Goal: Task Accomplishment & Management: Use online tool/utility

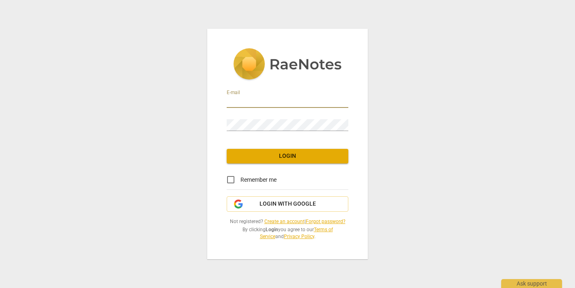
click at [242, 100] on input "email" at bounding box center [288, 102] width 122 height 12
type input "[EMAIL_ADDRESS][DOMAIN_NAME]"
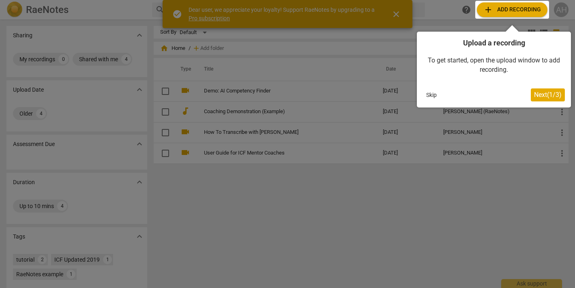
click at [512, 6] on div at bounding box center [512, 10] width 74 height 18
click at [507, 14] on div at bounding box center [512, 10] width 74 height 18
click at [551, 90] on button "Next ( 1 / 3 )" at bounding box center [547, 94] width 34 height 13
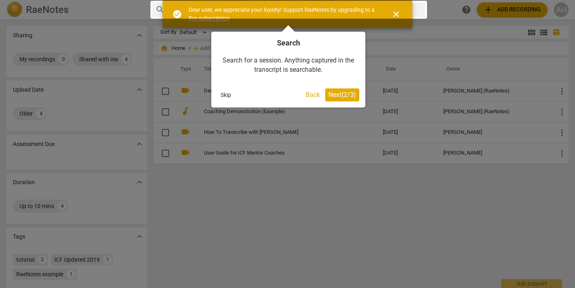
click at [340, 96] on span "Next ( 2 / 3 )" at bounding box center [342, 95] width 28 height 8
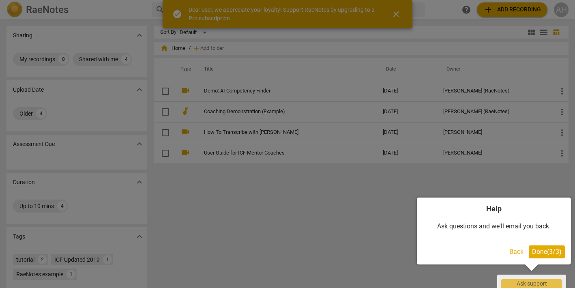
click at [534, 253] on span "Done ( 3 / 3 )" at bounding box center [547, 252] width 30 height 8
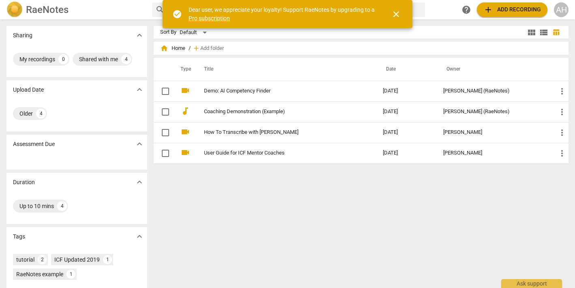
click at [503, 9] on span "add Add recording" at bounding box center [512, 10] width 58 height 10
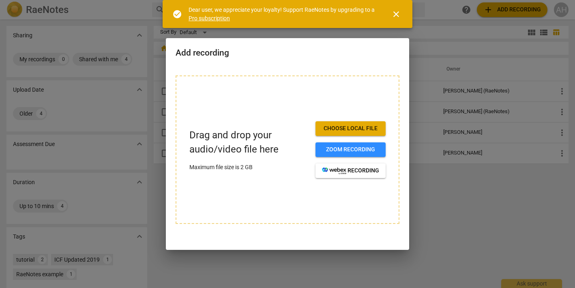
click at [355, 128] on span "Choose local file" at bounding box center [350, 128] width 57 height 8
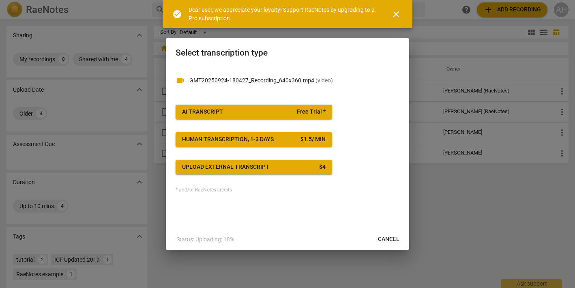
click at [262, 111] on span "AI Transcript Free Trial *" at bounding box center [253, 112] width 143 height 8
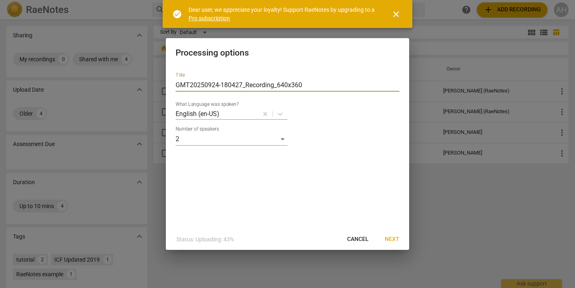
drag, startPoint x: 274, startPoint y: 85, endPoint x: 142, endPoint y: 87, distance: 132.5
click at [142, 87] on div "Processing options Title GMT20250924-180427_Recording_640x360 What Language was…" at bounding box center [287, 144] width 575 height 288
type input "TEST 1_640x360"
click at [395, 238] on span "Next" at bounding box center [392, 239] width 15 height 8
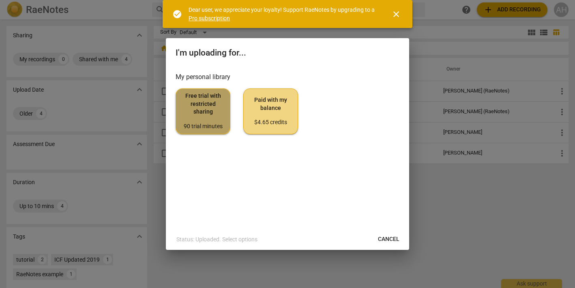
click at [183, 100] on span "Free trial with restricted sharing 90 trial minutes" at bounding box center [202, 111] width 41 height 38
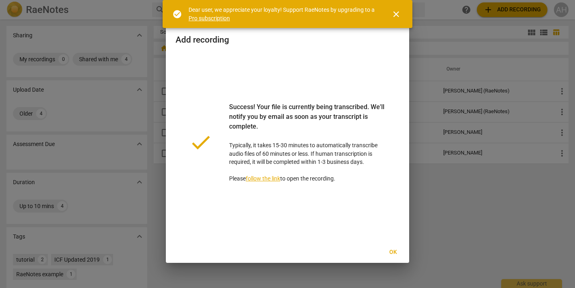
click at [395, 256] on span "Ok" at bounding box center [392, 252] width 13 height 8
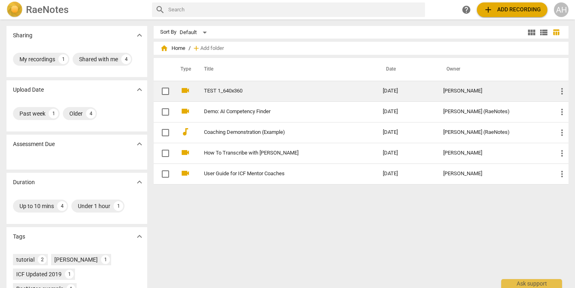
click at [560, 90] on span "more_vert" at bounding box center [562, 91] width 10 height 10
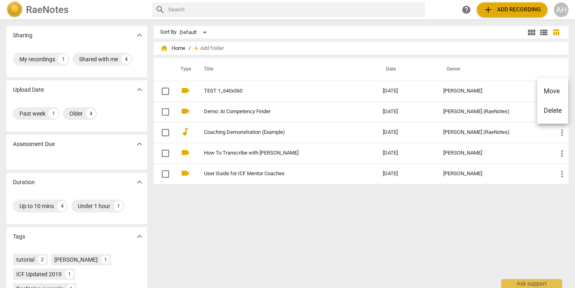
click at [225, 90] on div at bounding box center [287, 144] width 575 height 288
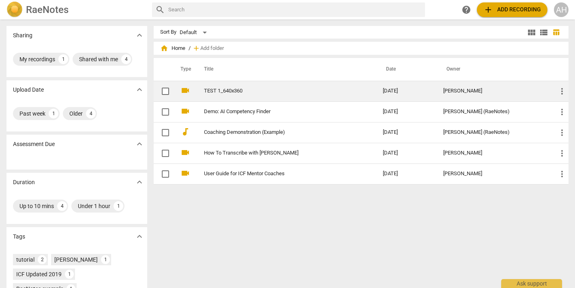
click at [410, 90] on td "[DATE]" at bounding box center [406, 91] width 60 height 21
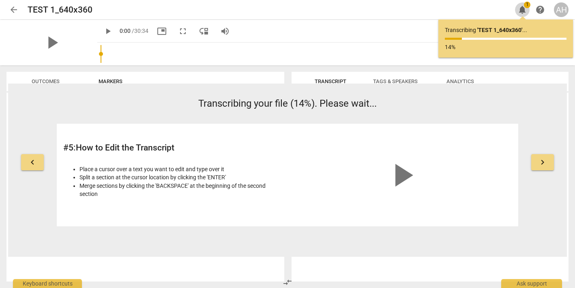
click at [523, 9] on span "notifications" at bounding box center [522, 10] width 10 height 10
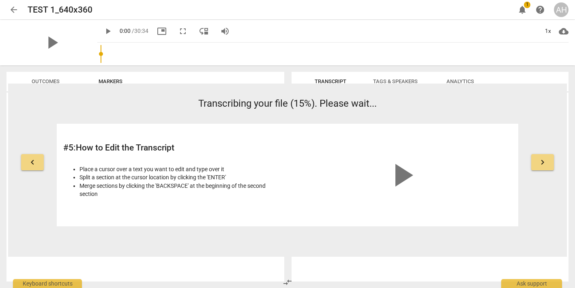
click at [37, 82] on span "Outcomes" at bounding box center [46, 81] width 28 height 6
click at [104, 83] on span "Markers" at bounding box center [110, 81] width 24 height 6
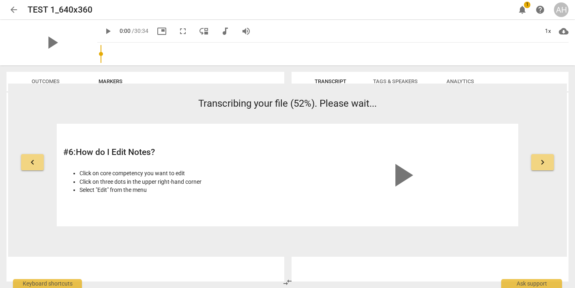
click at [395, 176] on span "play_arrow" at bounding box center [401, 175] width 39 height 39
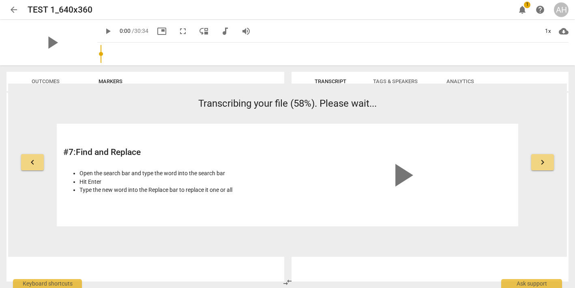
click at [42, 158] on button "keyboard_arrow_left" at bounding box center [32, 162] width 23 height 16
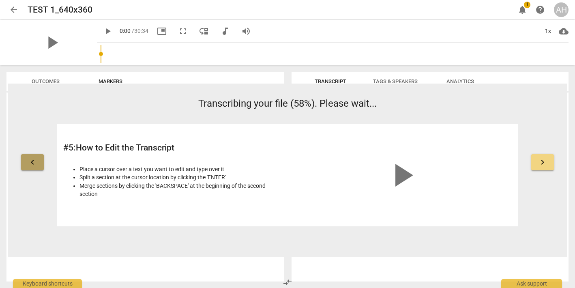
click at [42, 159] on button "keyboard_arrow_left" at bounding box center [32, 162] width 23 height 16
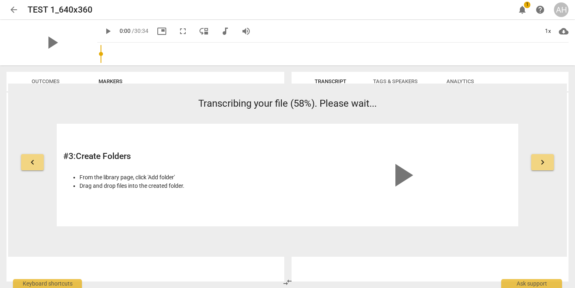
click at [42, 159] on button "keyboard_arrow_left" at bounding box center [32, 162] width 23 height 16
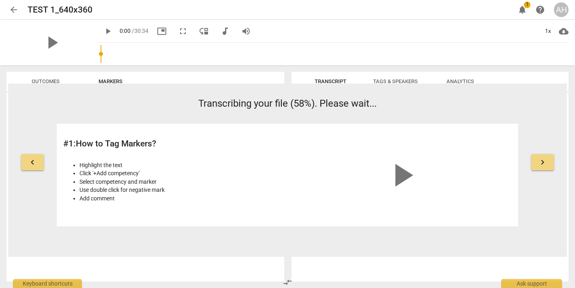
click at [42, 159] on button "keyboard_arrow_left" at bounding box center [32, 162] width 23 height 16
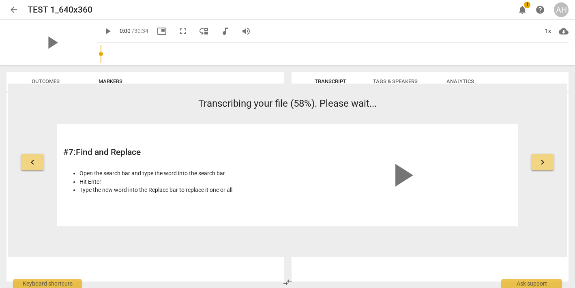
click at [545, 160] on span "keyboard_arrow_right" at bounding box center [542, 162] width 10 height 10
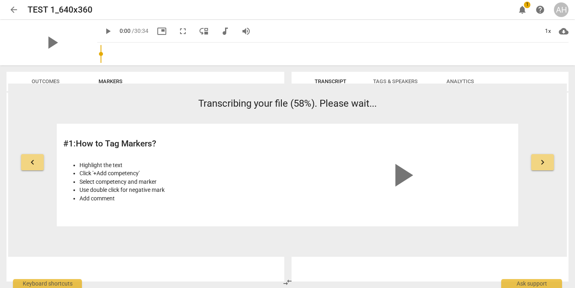
click at [544, 161] on span "keyboard_arrow_right" at bounding box center [542, 162] width 10 height 10
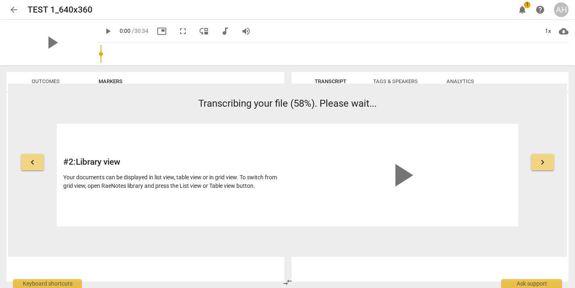
click at [543, 160] on span "keyboard_arrow_right" at bounding box center [542, 162] width 10 height 10
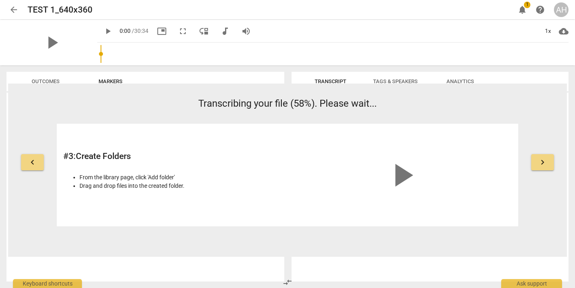
click at [543, 160] on span "keyboard_arrow_right" at bounding box center [542, 162] width 10 height 10
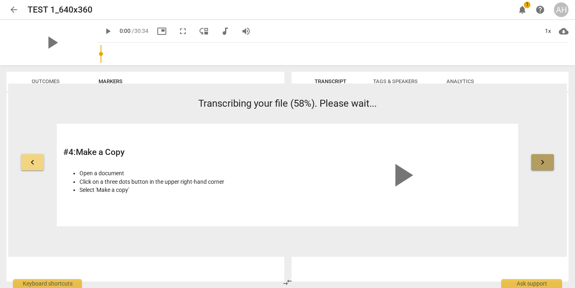
click at [543, 160] on span "keyboard_arrow_right" at bounding box center [542, 162] width 10 height 10
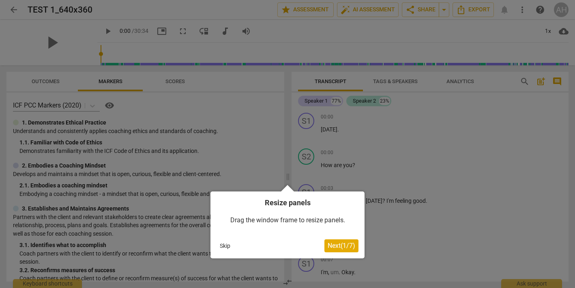
click at [333, 248] on span "Next ( 1 / 7 )" at bounding box center [341, 246] width 28 height 8
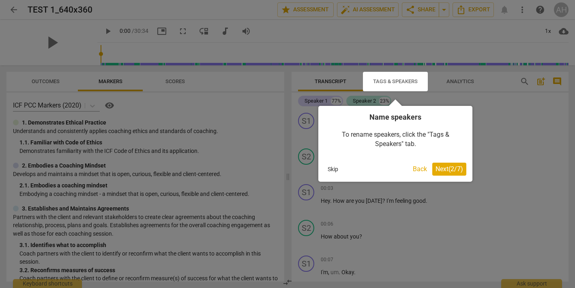
click at [456, 173] on button "Next ( 2 / 7 )" at bounding box center [449, 169] width 34 height 13
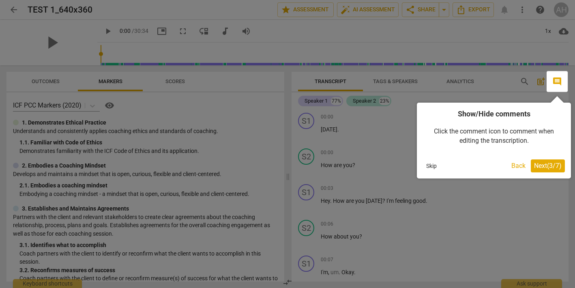
click at [551, 166] on span "Next ( 3 / 7 )" at bounding box center [548, 166] width 28 height 8
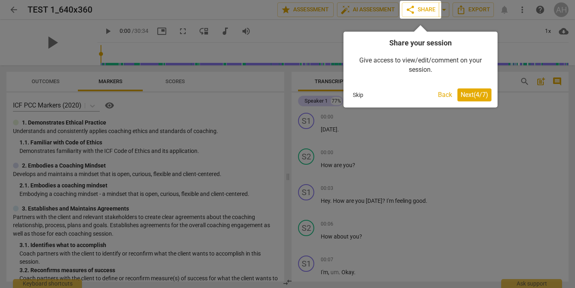
click at [480, 98] on span "Next ( 4 / 7 )" at bounding box center [474, 95] width 28 height 8
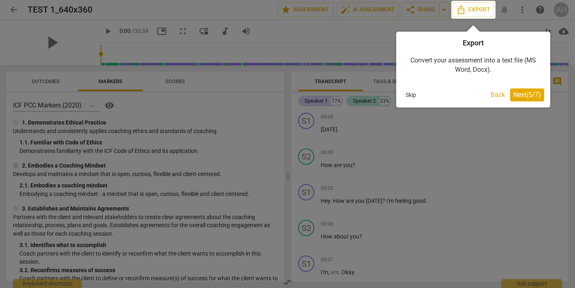
click at [535, 95] on span "Next ( 5 / 7 )" at bounding box center [527, 95] width 28 height 8
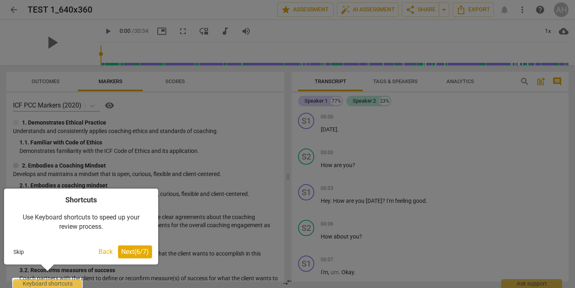
click at [137, 255] on span "Next ( 6 / 7 )" at bounding box center [135, 252] width 28 height 8
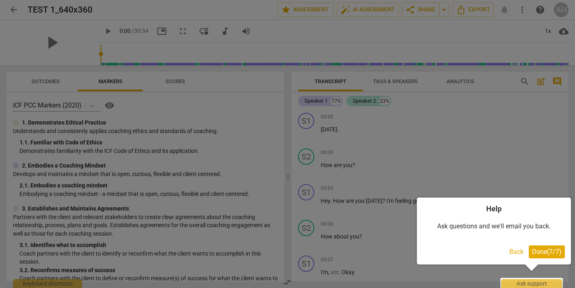
click at [547, 252] on span "Done ( 7 / 7 )" at bounding box center [547, 252] width 30 height 8
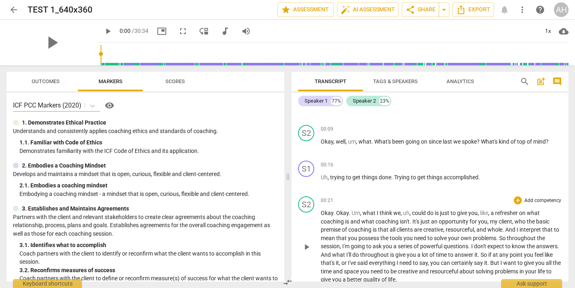
scroll to position [176, 0]
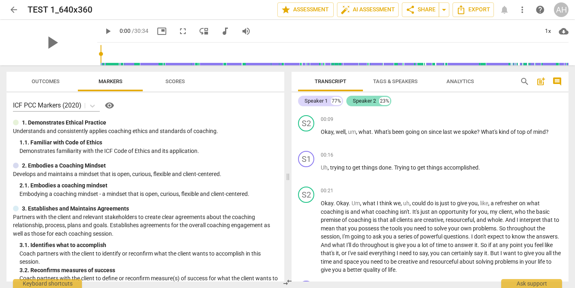
click at [364, 99] on div "Speaker 2" at bounding box center [364, 101] width 23 height 8
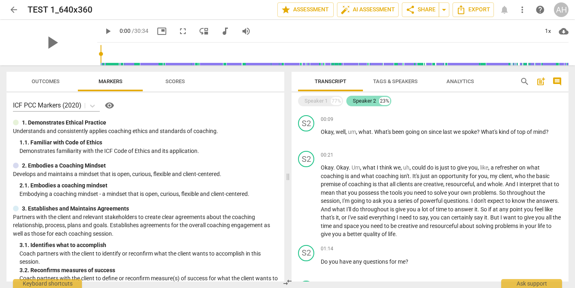
click at [357, 103] on div "Speaker 2" at bounding box center [364, 101] width 23 height 8
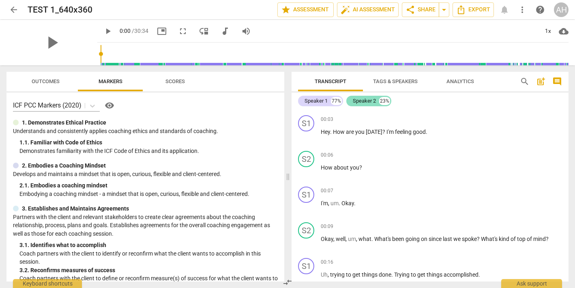
click at [357, 103] on div "Speaker 2" at bounding box center [364, 101] width 23 height 8
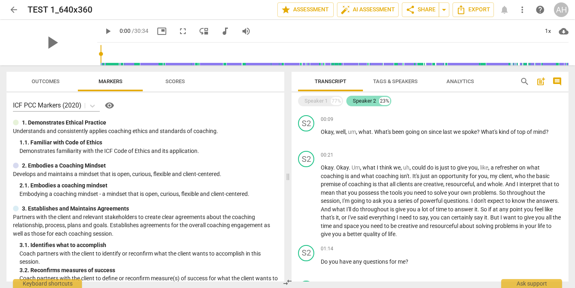
click at [376, 99] on div "Speaker 2 23%" at bounding box center [368, 101] width 45 height 11
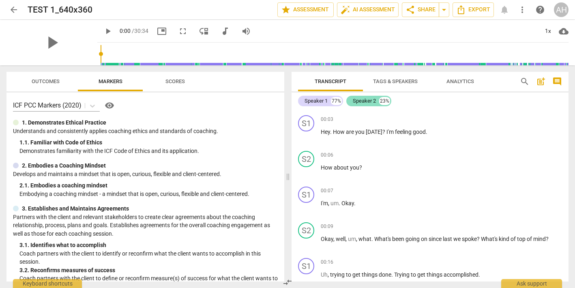
scroll to position [176, 0]
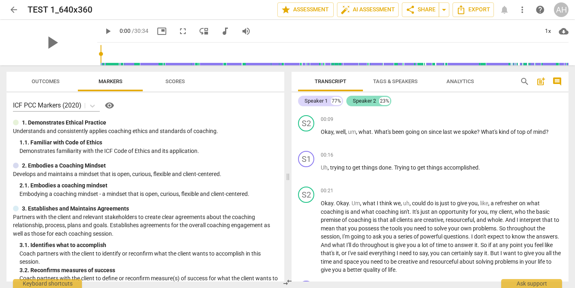
click at [355, 101] on div "Speaker 2" at bounding box center [364, 101] width 23 height 8
click at [355, 100] on div "Speaker 2" at bounding box center [364, 101] width 23 height 8
click at [377, 101] on div "Speaker 2 23%" at bounding box center [368, 101] width 45 height 11
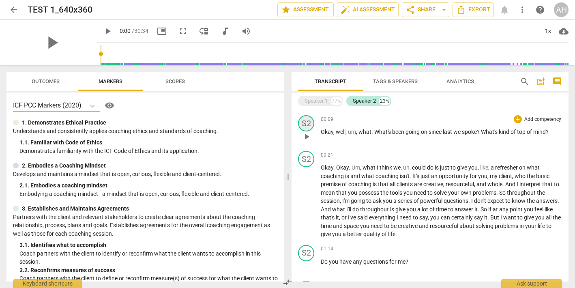
click at [308, 120] on div "S2" at bounding box center [306, 123] width 16 height 16
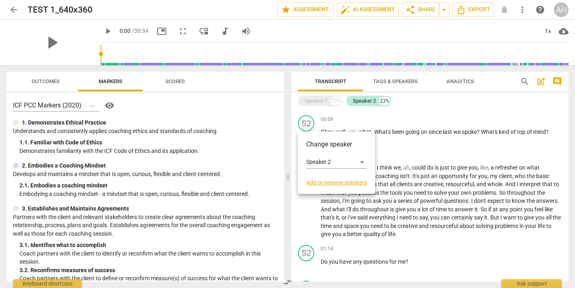
click at [418, 113] on div at bounding box center [287, 144] width 575 height 288
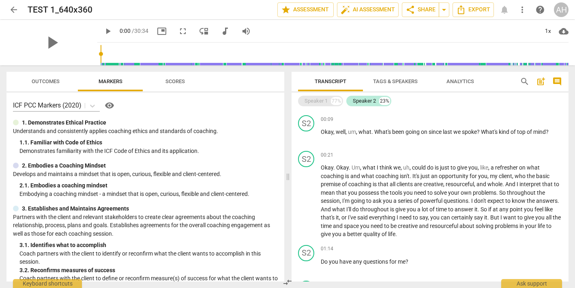
click at [316, 101] on div "Speaker 1" at bounding box center [315, 101] width 23 height 8
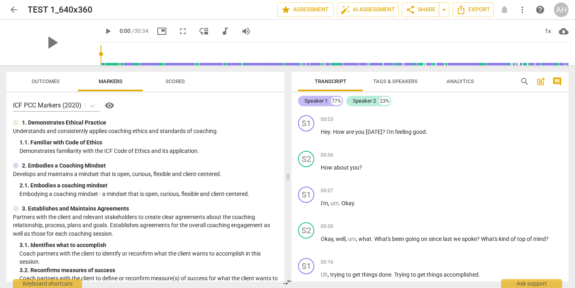
click at [316, 101] on div "Speaker 1" at bounding box center [315, 101] width 23 height 8
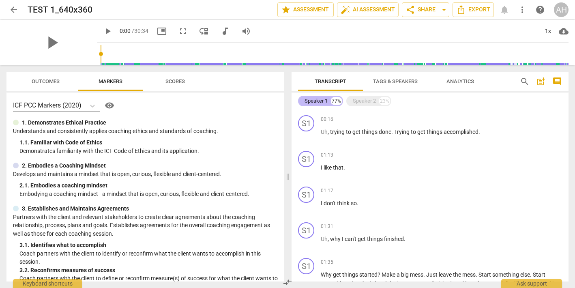
click at [337, 99] on div "77%" at bounding box center [336, 101] width 11 height 8
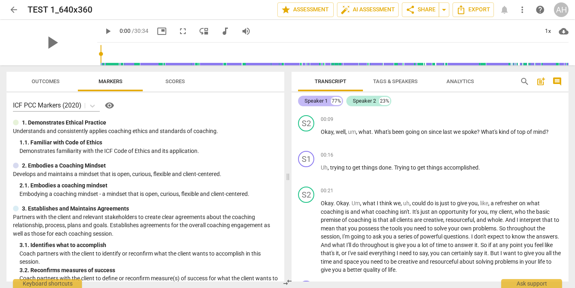
click at [326, 100] on div "Speaker 1" at bounding box center [315, 101] width 23 height 8
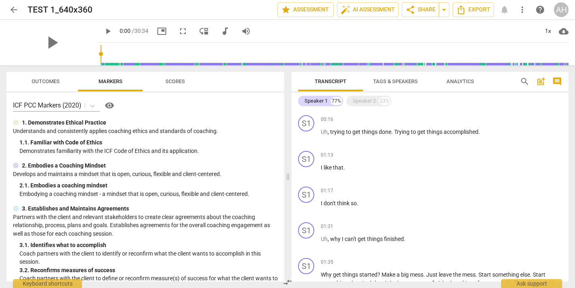
click at [388, 84] on span "Tags & Speakers" at bounding box center [395, 81] width 45 height 6
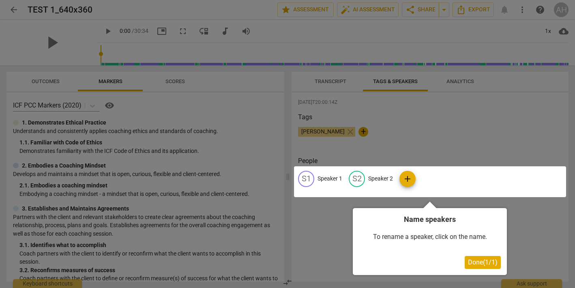
click at [336, 130] on div at bounding box center [287, 144] width 575 height 288
click at [336, 131] on div at bounding box center [287, 144] width 575 height 288
click at [352, 178] on div at bounding box center [430, 181] width 272 height 31
click at [409, 180] on div at bounding box center [430, 181] width 272 height 31
click at [353, 130] on div at bounding box center [287, 144] width 575 height 288
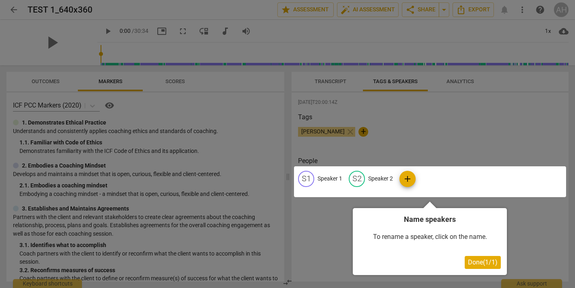
click at [370, 130] on div at bounding box center [287, 144] width 575 height 288
click at [365, 131] on div at bounding box center [287, 144] width 575 height 288
click at [478, 264] on span "Done ( 1 / 1 )" at bounding box center [483, 262] width 30 height 8
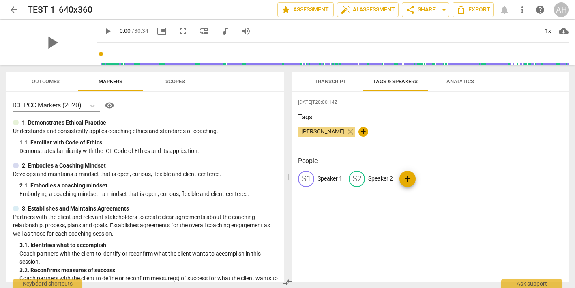
click at [343, 131] on span "[PERSON_NAME]" at bounding box center [323, 131] width 50 height 6
click at [368, 128] on span "+" at bounding box center [363, 132] width 10 height 10
type input "Client"
click at [340, 175] on p "Speaker 1" at bounding box center [329, 178] width 25 height 9
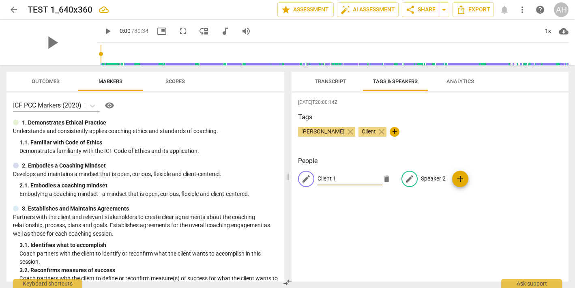
type input "Client 1"
click at [426, 175] on p "Speaker 2" at bounding box center [433, 178] width 25 height 9
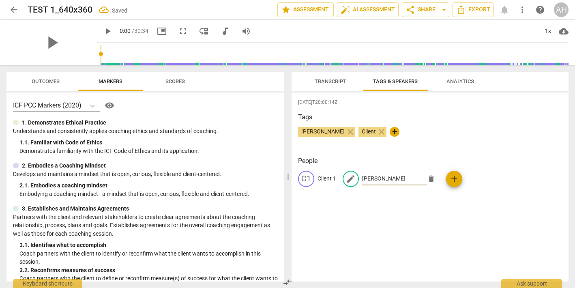
type input "[PERSON_NAME]"
click at [436, 241] on div "[DATE]T20:00:14Z Tags [PERSON_NAME] close Client close + People C1 Client 1 edi…" at bounding box center [429, 186] width 277 height 189
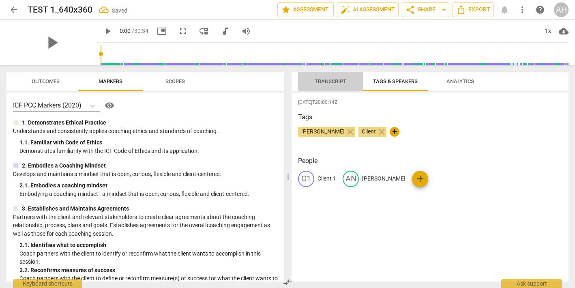
click at [329, 83] on span "Transcript" at bounding box center [330, 81] width 32 height 6
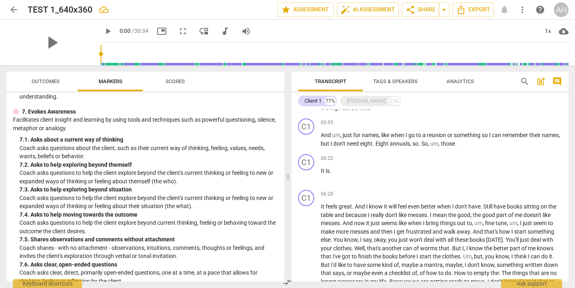
scroll to position [745, 0]
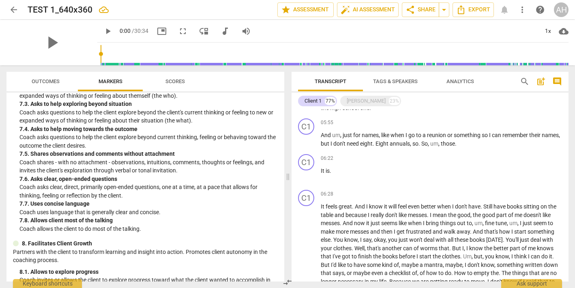
click at [180, 78] on span "Scores" at bounding box center [175, 81] width 39 height 11
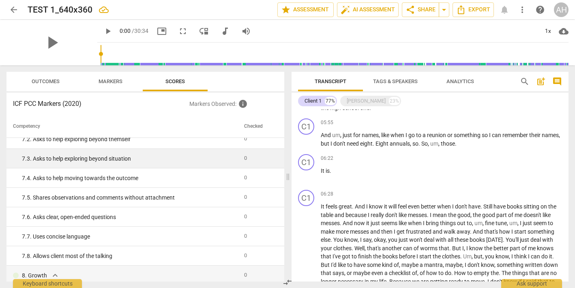
scroll to position [698, 0]
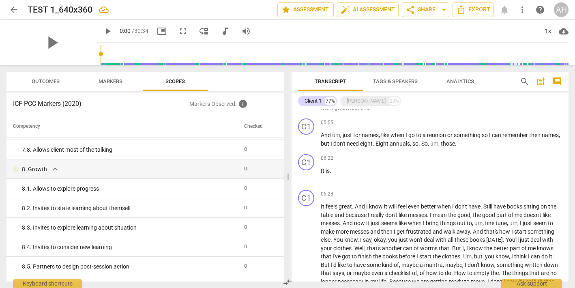
click at [456, 81] on span "Analytics" at bounding box center [460, 81] width 28 height 6
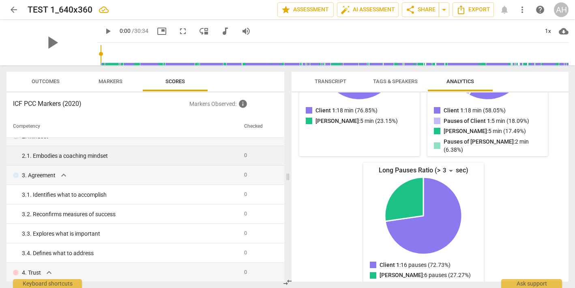
scroll to position [0, 0]
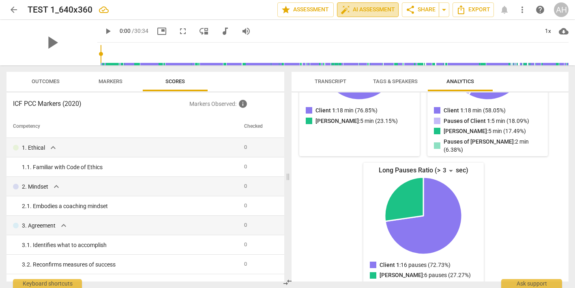
click at [361, 9] on span "auto_fix_high AI Assessment" at bounding box center [367, 10] width 54 height 10
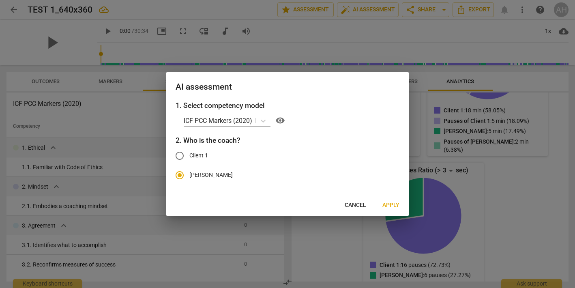
click at [387, 203] on span "Apply" at bounding box center [390, 205] width 17 height 8
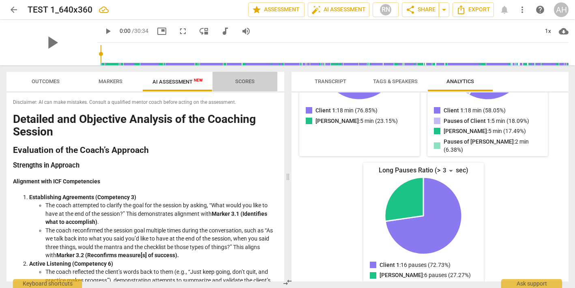
click at [246, 79] on span "Scores" at bounding box center [244, 81] width 19 height 6
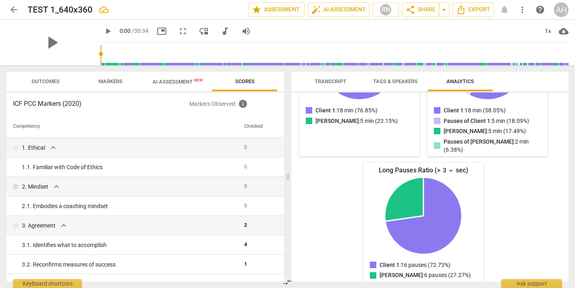
click at [188, 83] on span "AI Assessment New" at bounding box center [177, 82] width 50 height 6
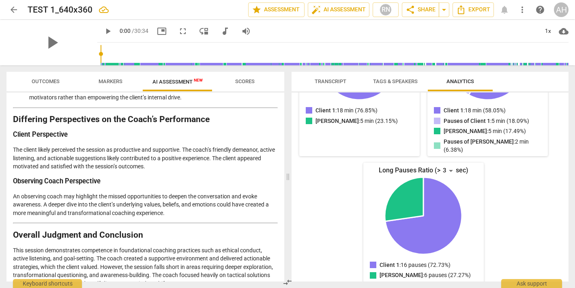
scroll to position [1077, 0]
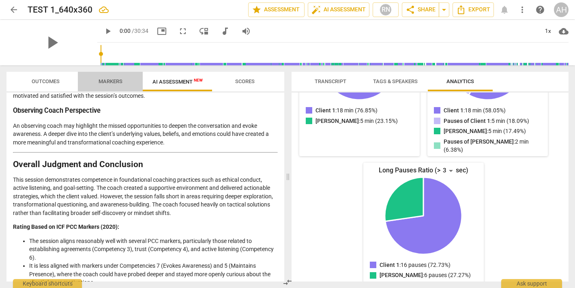
click at [105, 81] on span "Markers" at bounding box center [110, 81] width 24 height 6
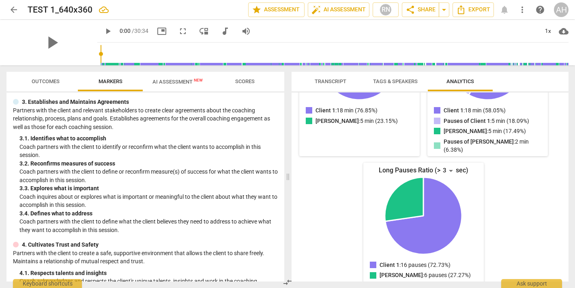
scroll to position [0, 0]
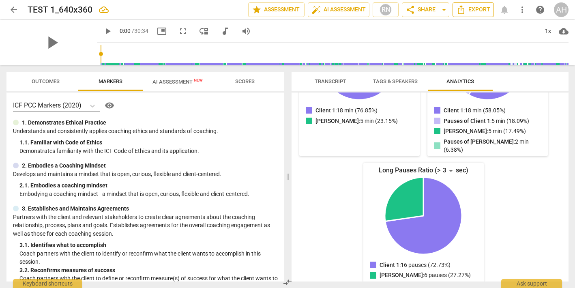
click at [478, 14] on span "Export" at bounding box center [473, 10] width 34 height 10
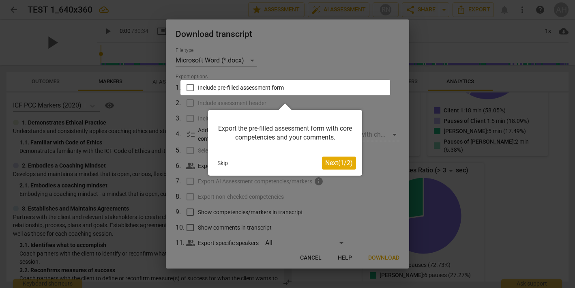
click at [188, 213] on div at bounding box center [287, 144] width 575 height 288
click at [226, 161] on button "Skip" at bounding box center [222, 163] width 17 height 12
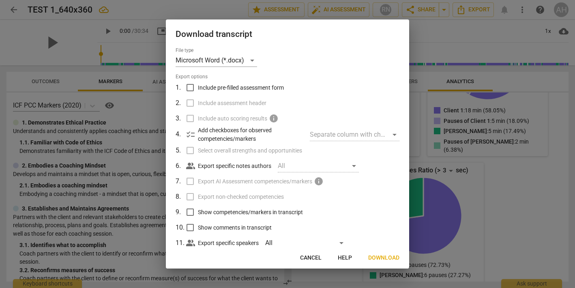
click at [192, 85] on input "Include pre-filled assessment form" at bounding box center [189, 87] width 15 height 15
checkbox input "true"
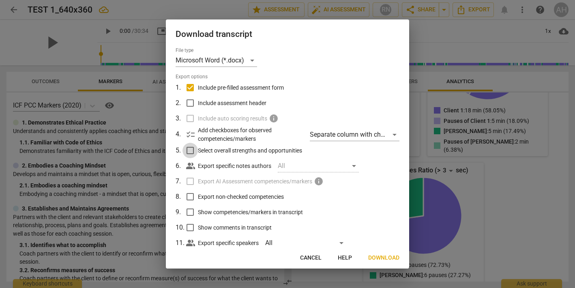
click at [192, 150] on input "Select overall strengths and opportunities" at bounding box center [189, 150] width 15 height 15
checkbox input "true"
click at [191, 198] on input "Export non-checked competencies" at bounding box center [189, 196] width 15 height 15
checkbox input "true"
click at [189, 210] on input "Show competencies/markers in transcript" at bounding box center [189, 211] width 15 height 15
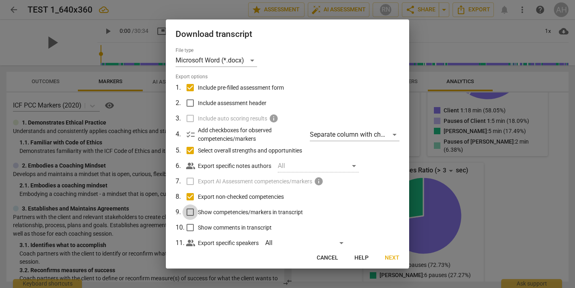
checkbox input "true"
click at [190, 225] on input "Show comments in transcript" at bounding box center [189, 227] width 15 height 15
checkbox input "true"
click at [356, 135] on div "Separate column with check marks" at bounding box center [355, 134] width 90 height 13
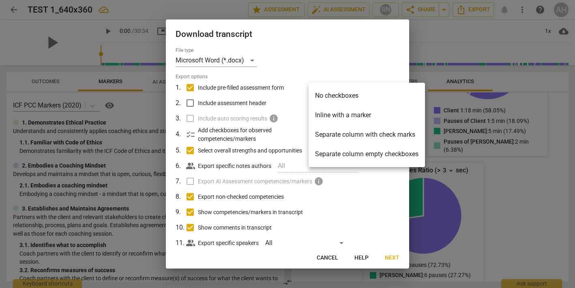
click at [356, 135] on li "Separate column with check marks" at bounding box center [366, 134] width 116 height 19
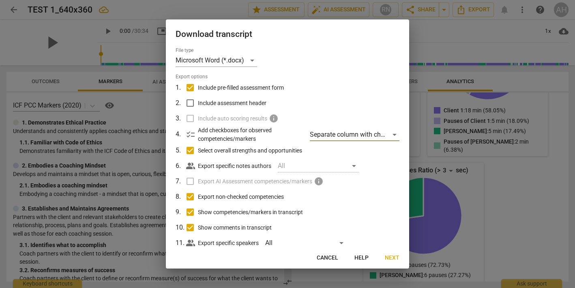
click at [398, 262] on button "Next" at bounding box center [392, 257] width 28 height 15
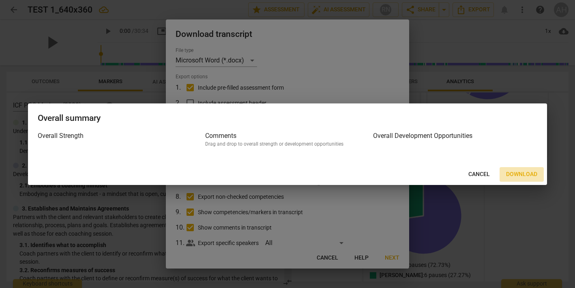
click at [518, 177] on span "Download" at bounding box center [521, 174] width 31 height 8
